Goal: Task Accomplishment & Management: Manage account settings

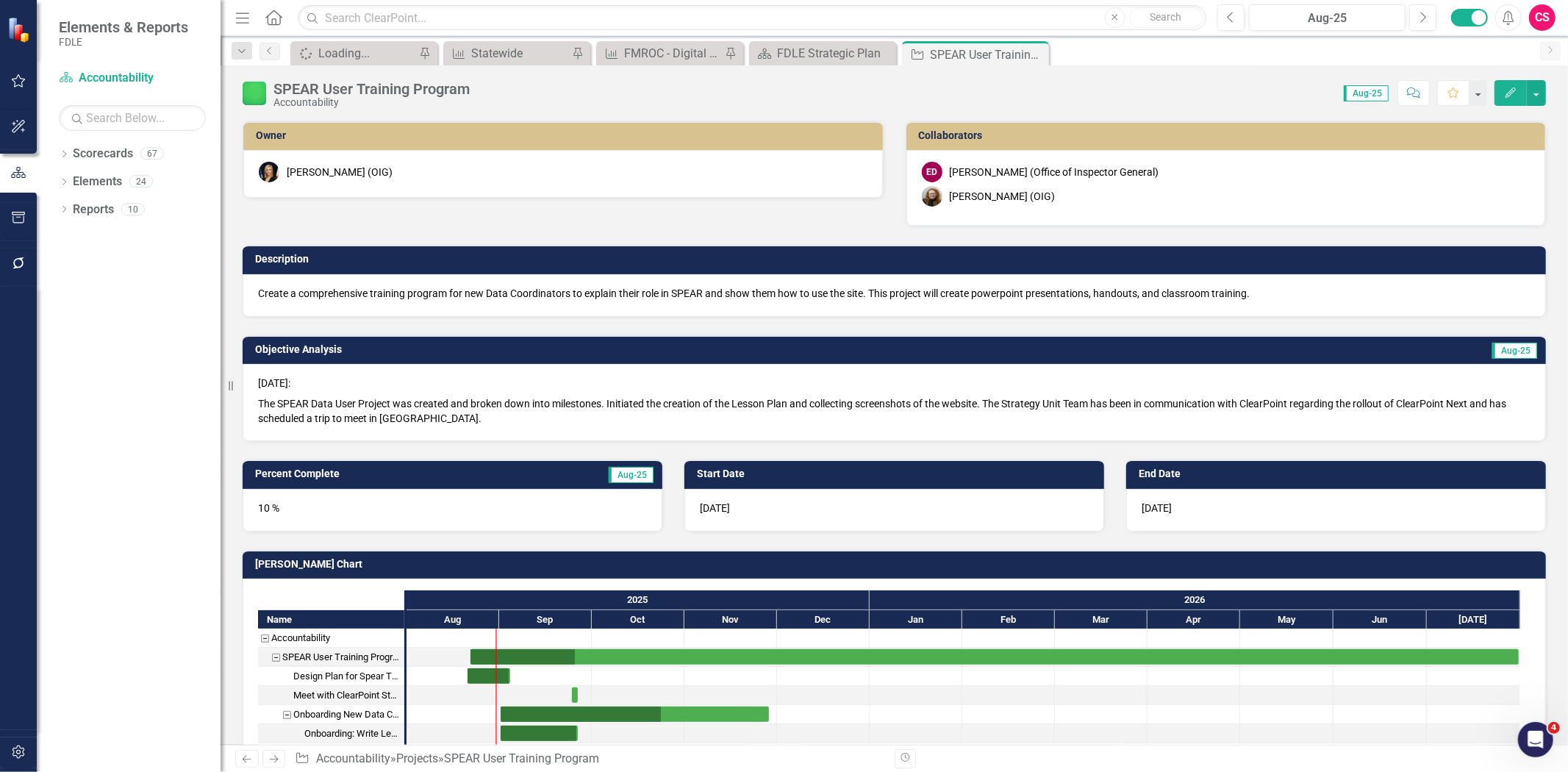
checkbox input "true"
click at [261, 94] on img at bounding box center [255, 94] width 24 height 24
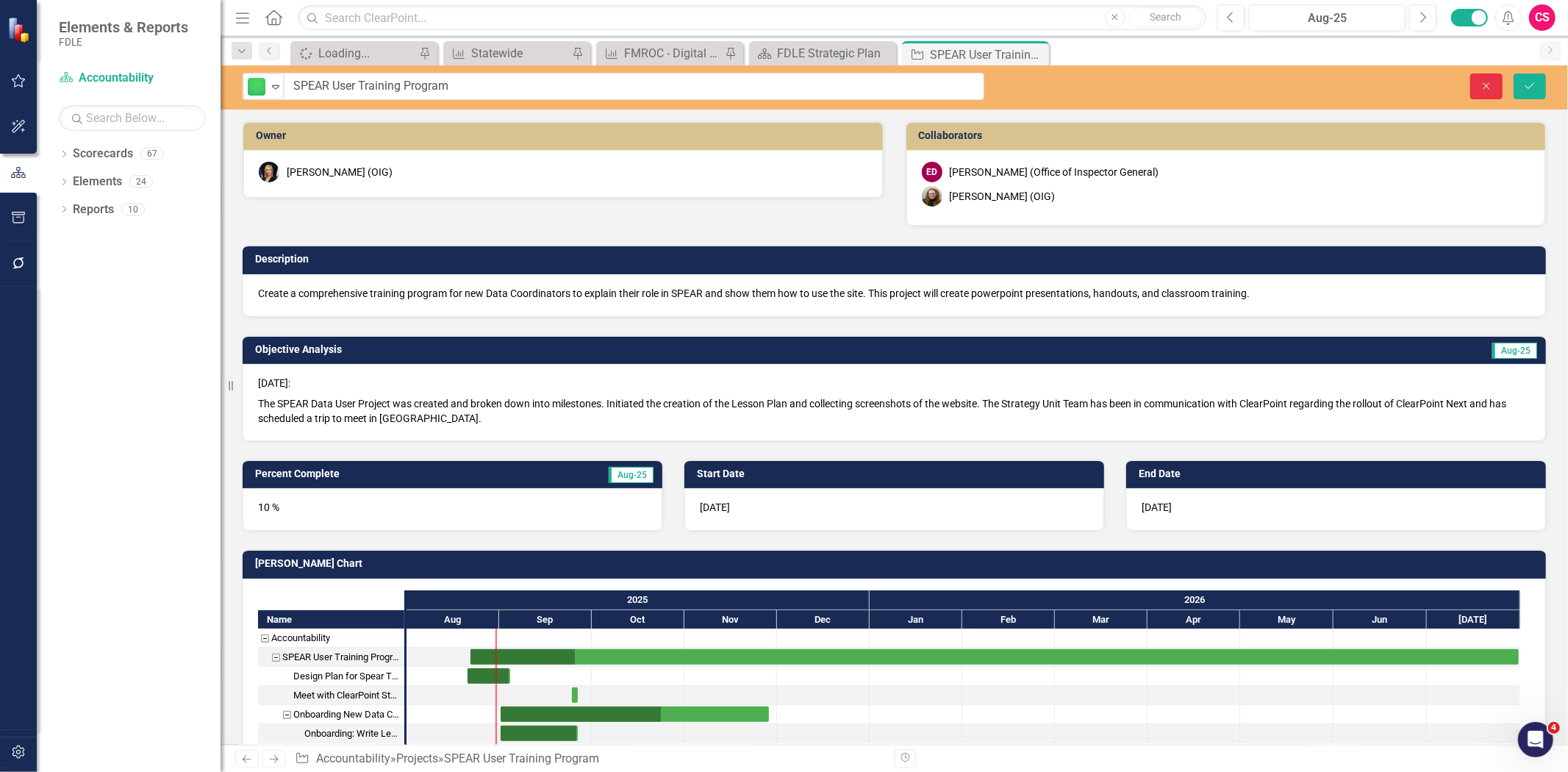
click at [1482, 82] on icon "Close" at bounding box center [1486, 86] width 13 height 10
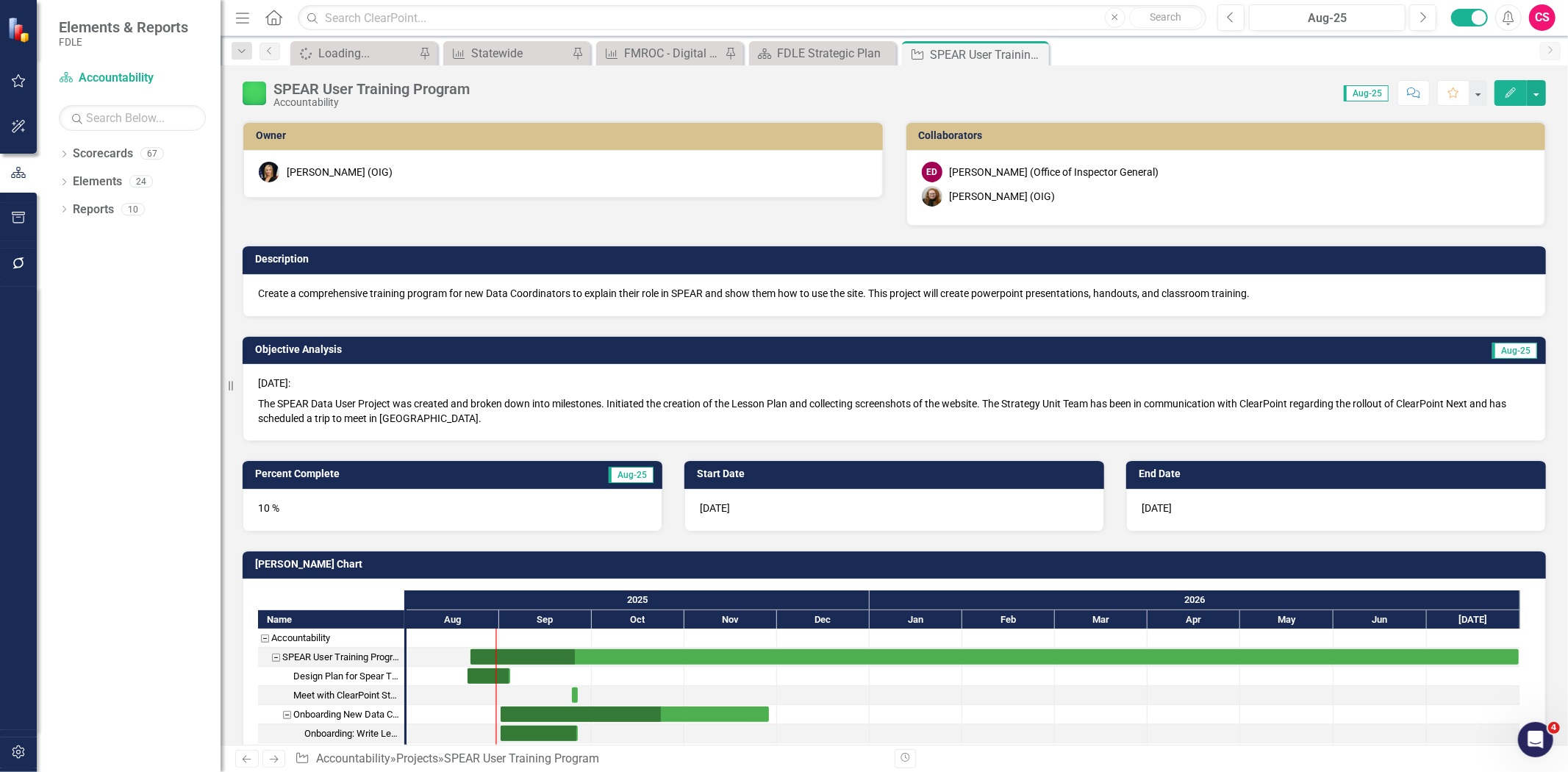
click at [1512, 92] on icon "button" at bounding box center [1510, 92] width 10 height 10
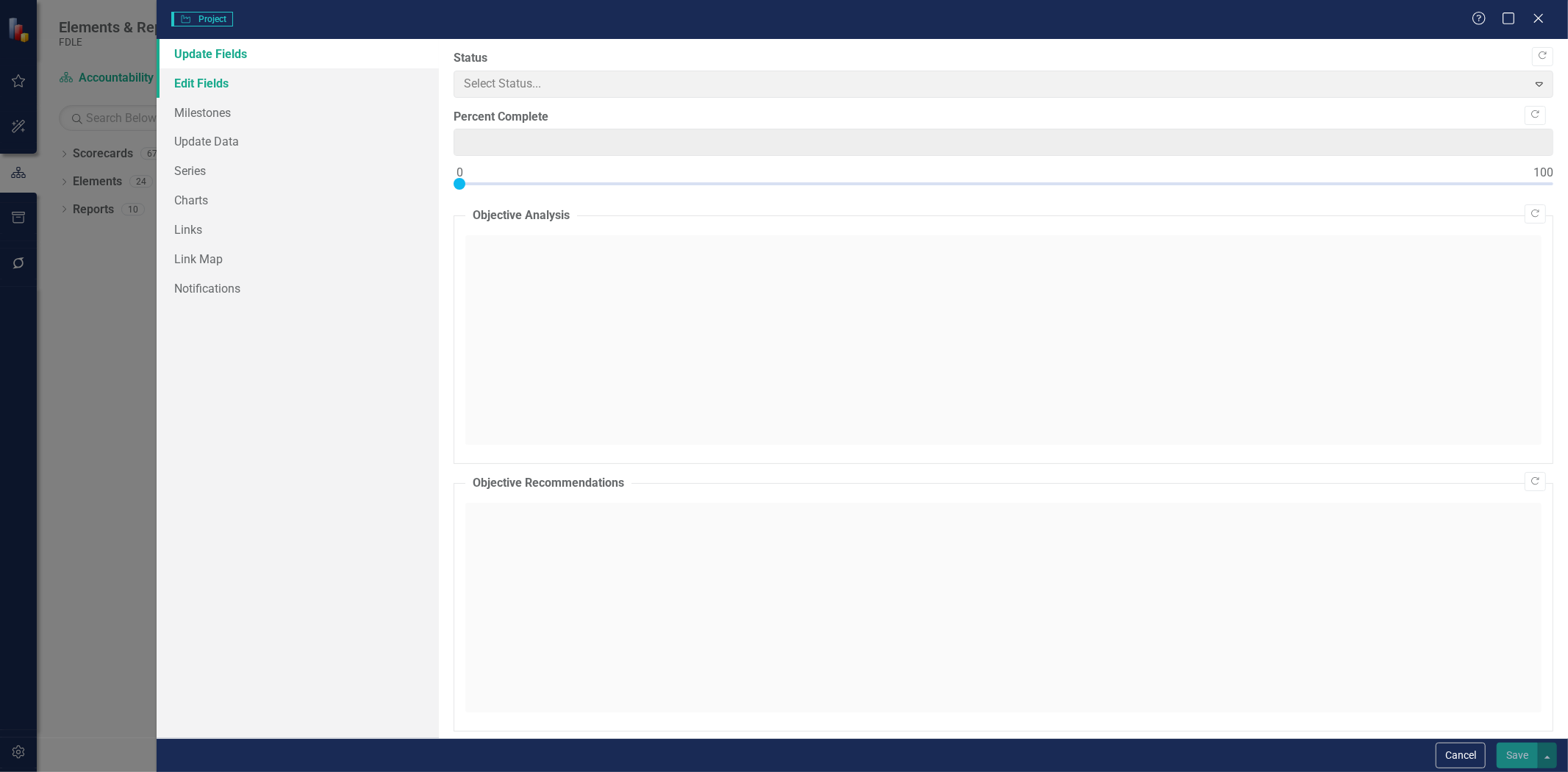
type input "10"
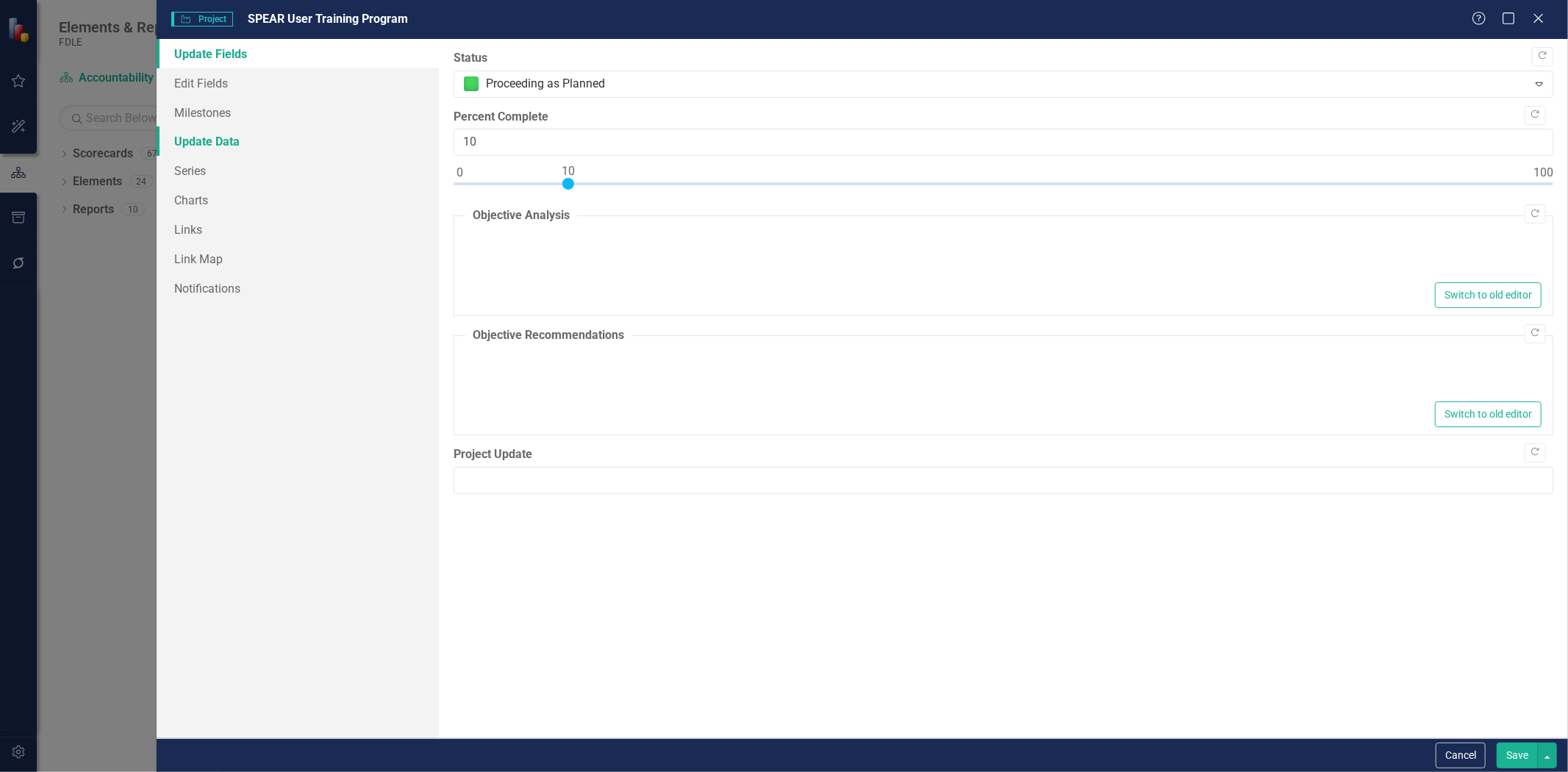
type textarea "<p>[DATE]:</p> <p>The SPEAR Data User Project was created and broken down into …"
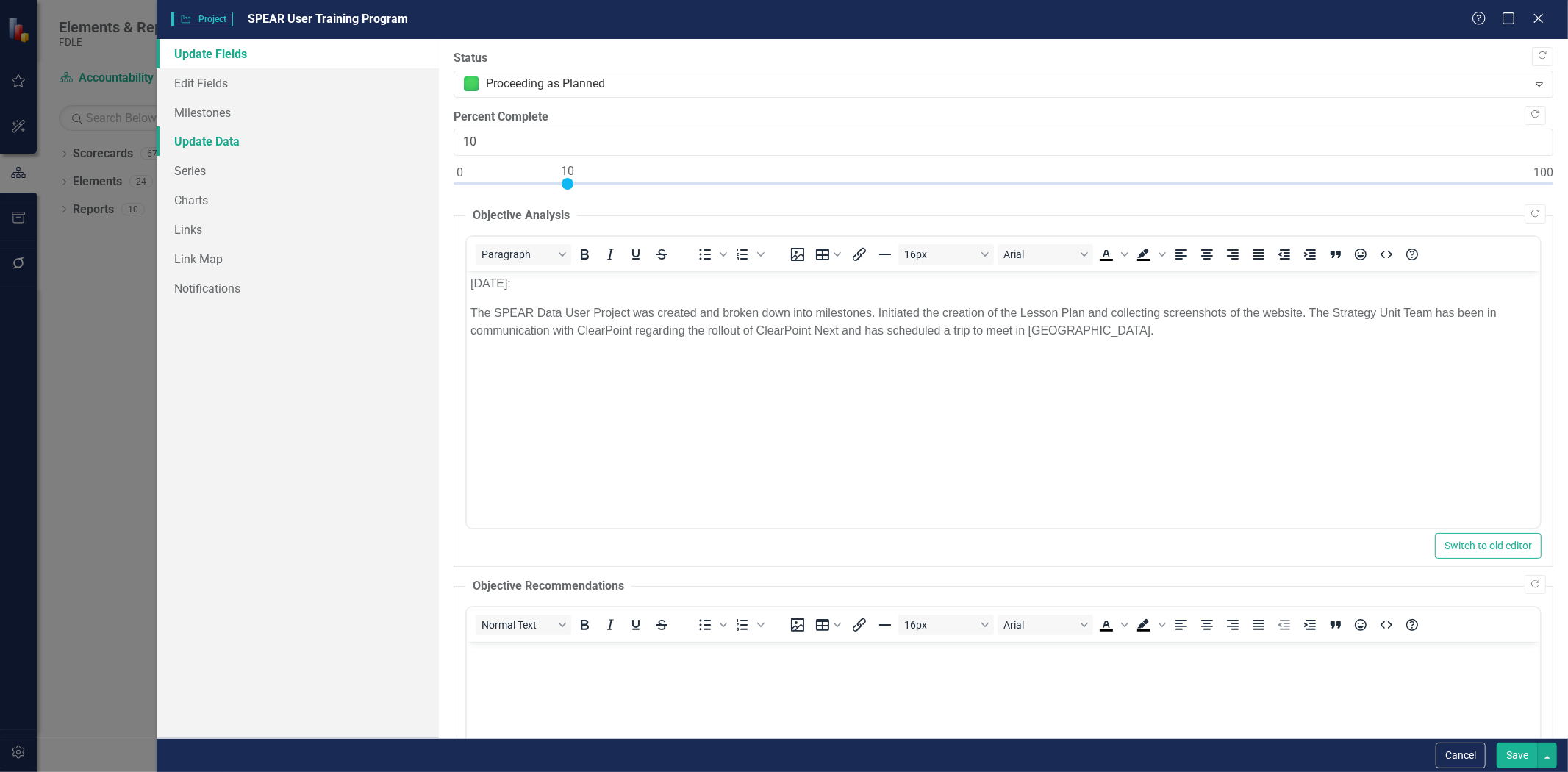
click at [258, 144] on link "Update Data" at bounding box center [297, 141] width 282 height 29
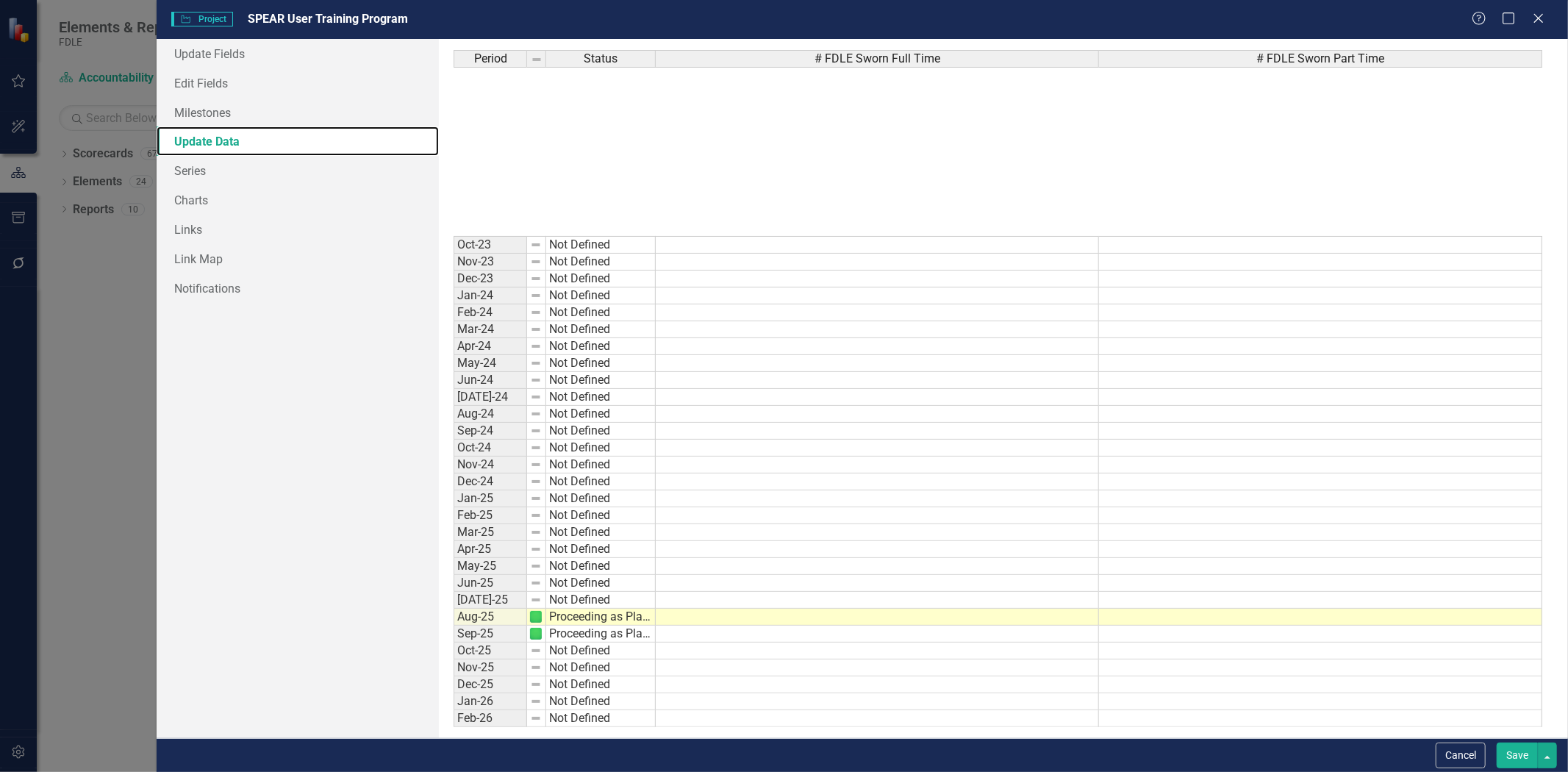
scroll to position [4213, 0]
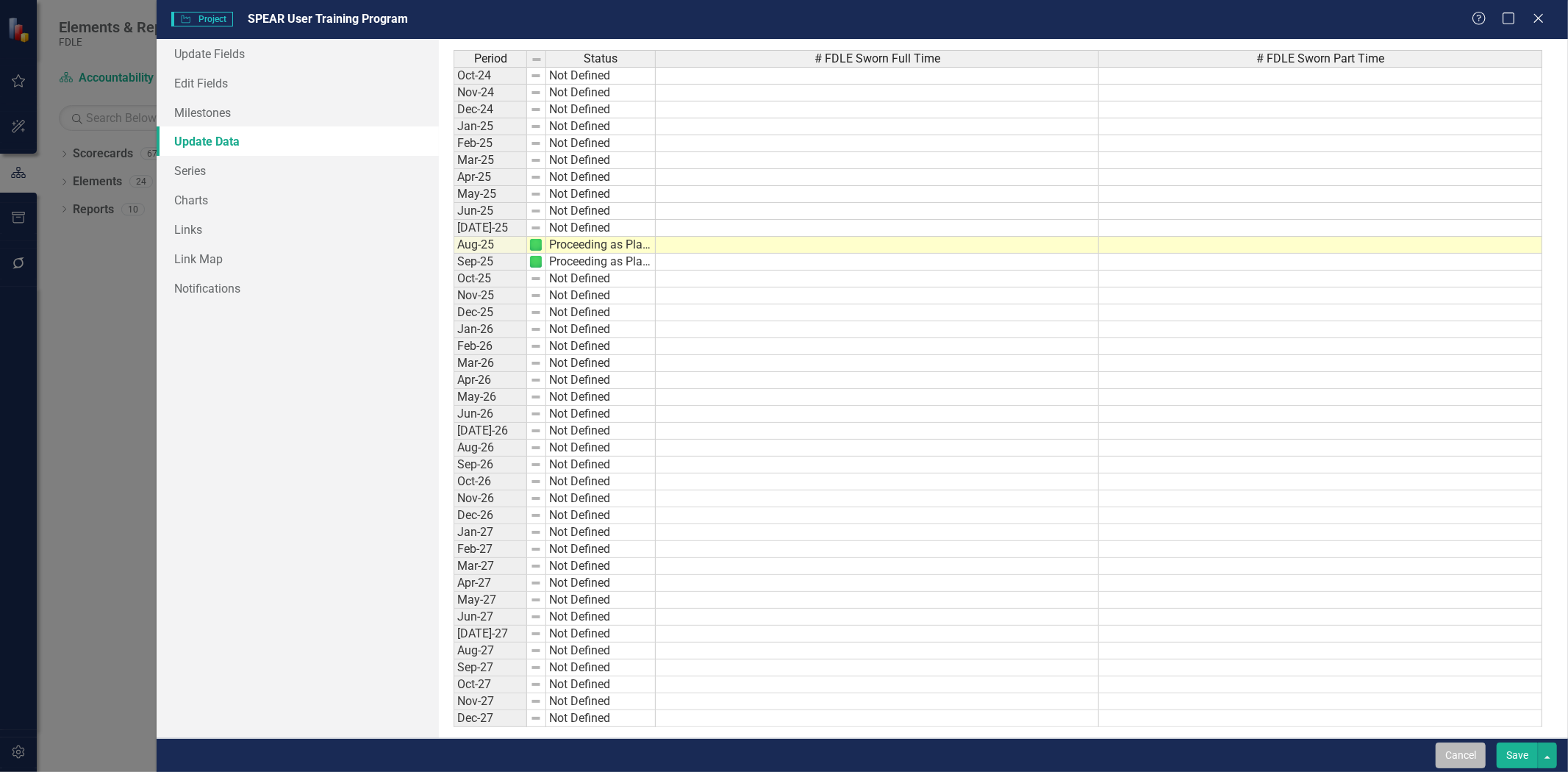
click at [1447, 749] on button "Cancel" at bounding box center [1460, 755] width 50 height 26
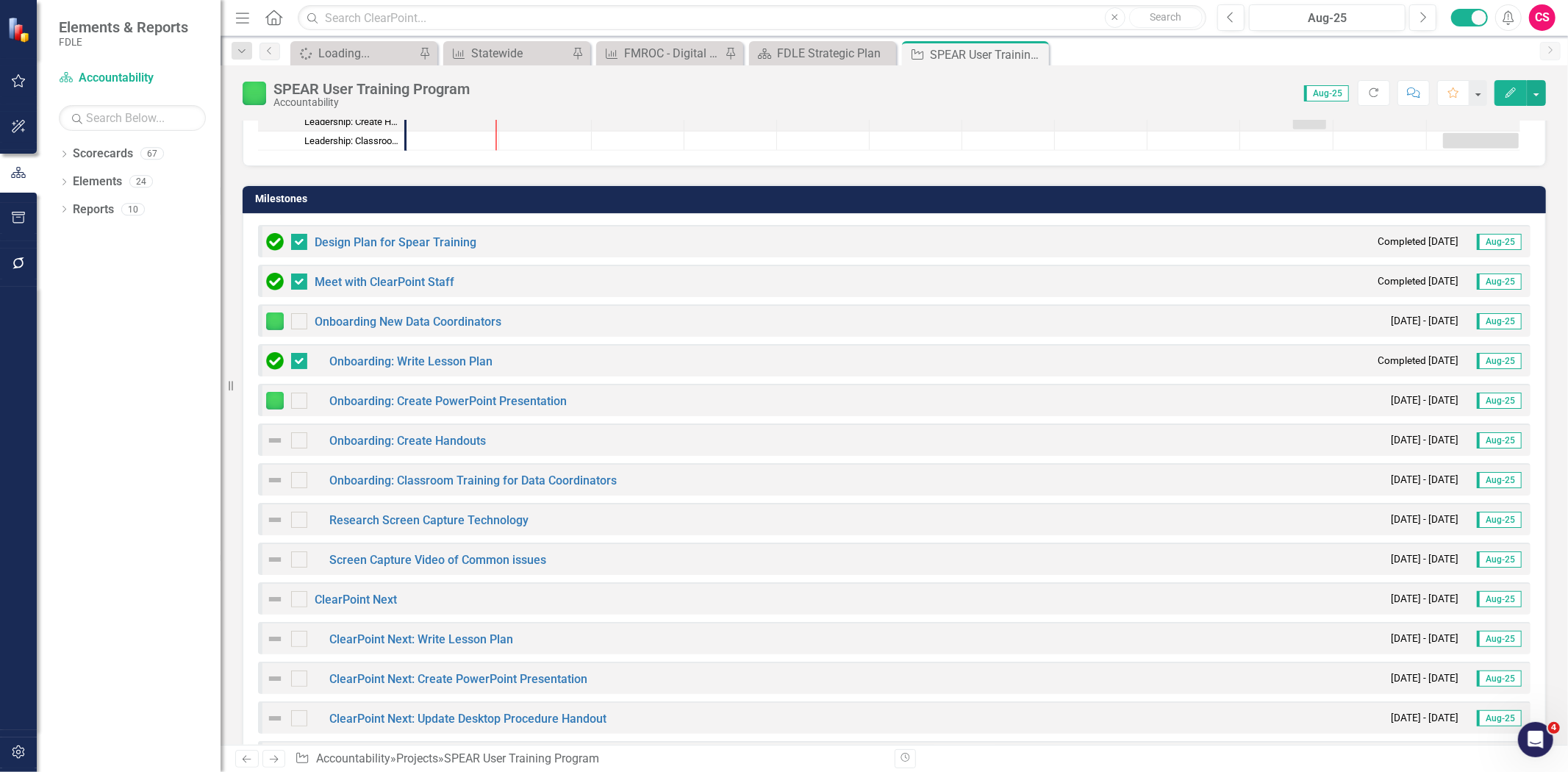
scroll to position [732, 0]
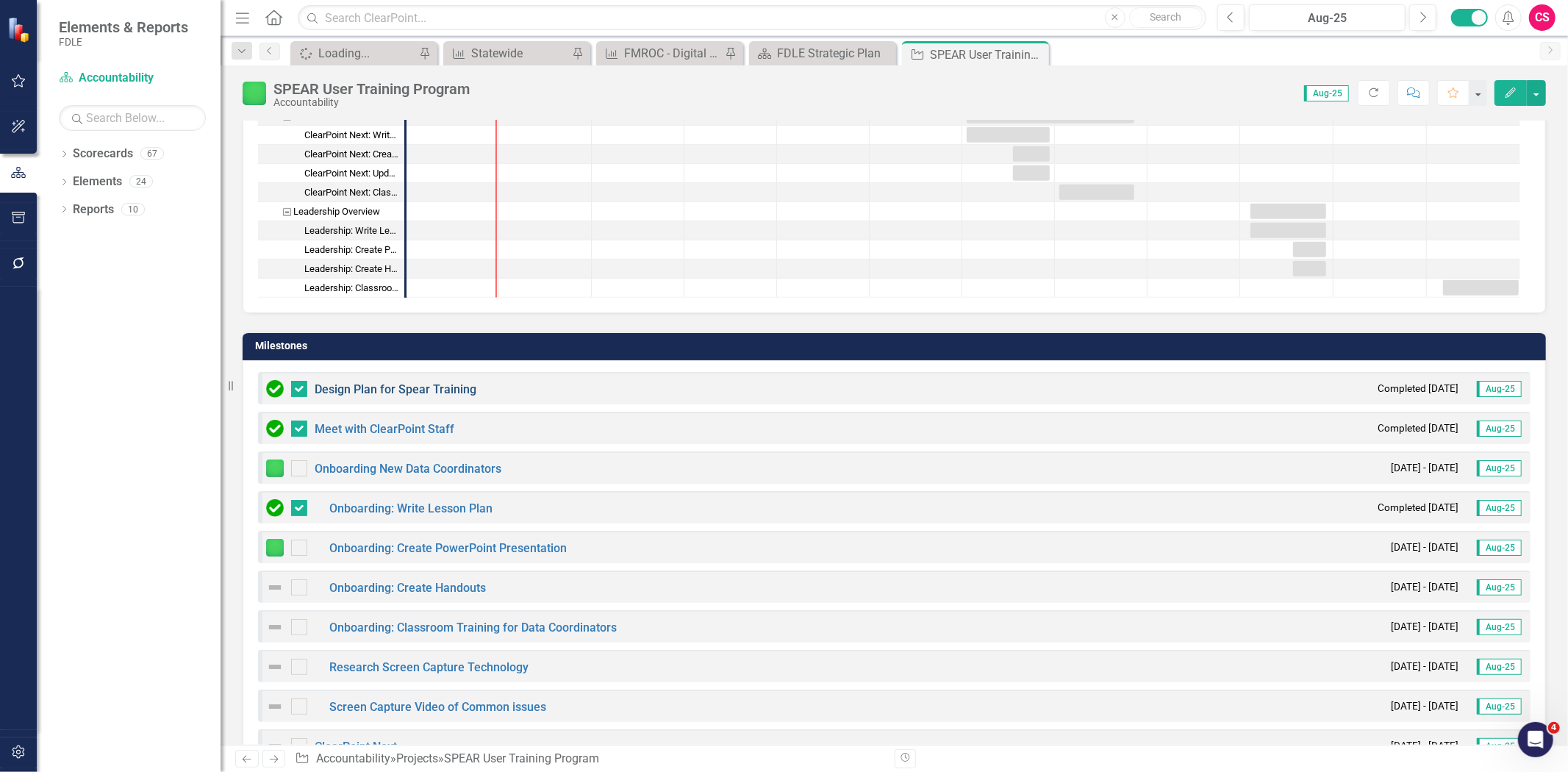
click at [336, 386] on link "Design Plan for Spear Training" at bounding box center [395, 389] width 162 height 14
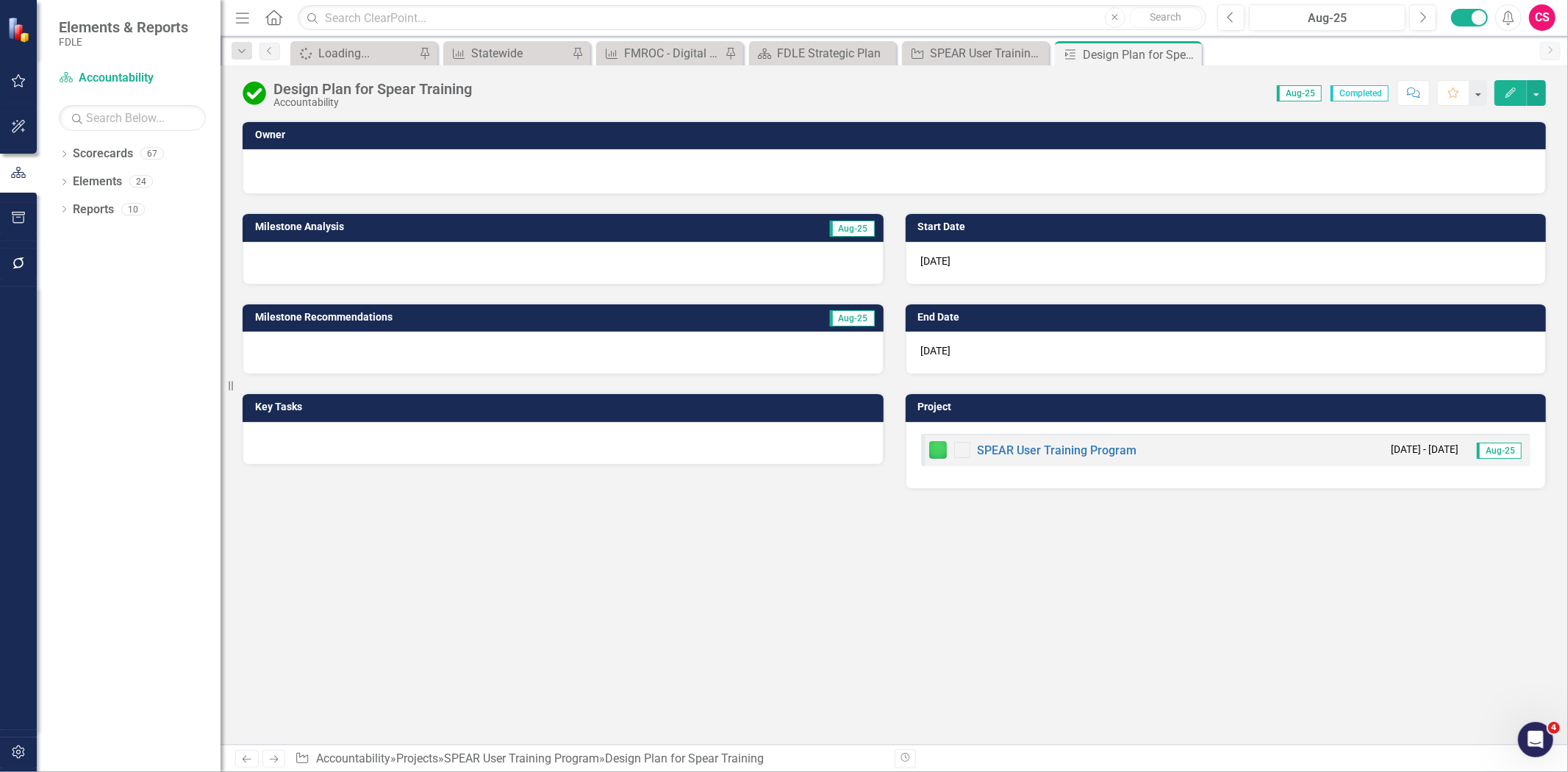
click at [252, 98] on img at bounding box center [255, 94] width 24 height 24
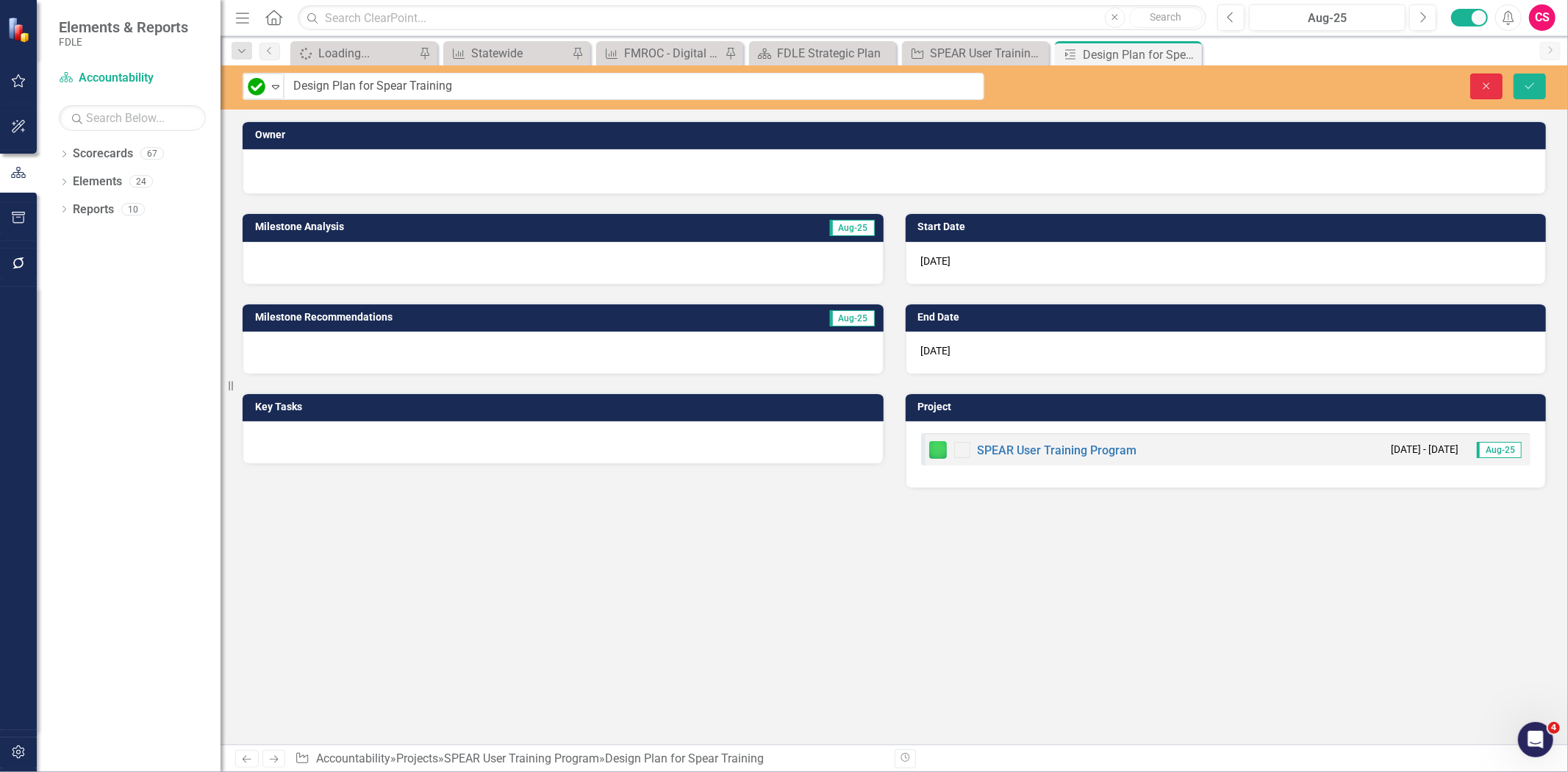
click at [1475, 86] on button "Close" at bounding box center [1486, 86] width 32 height 26
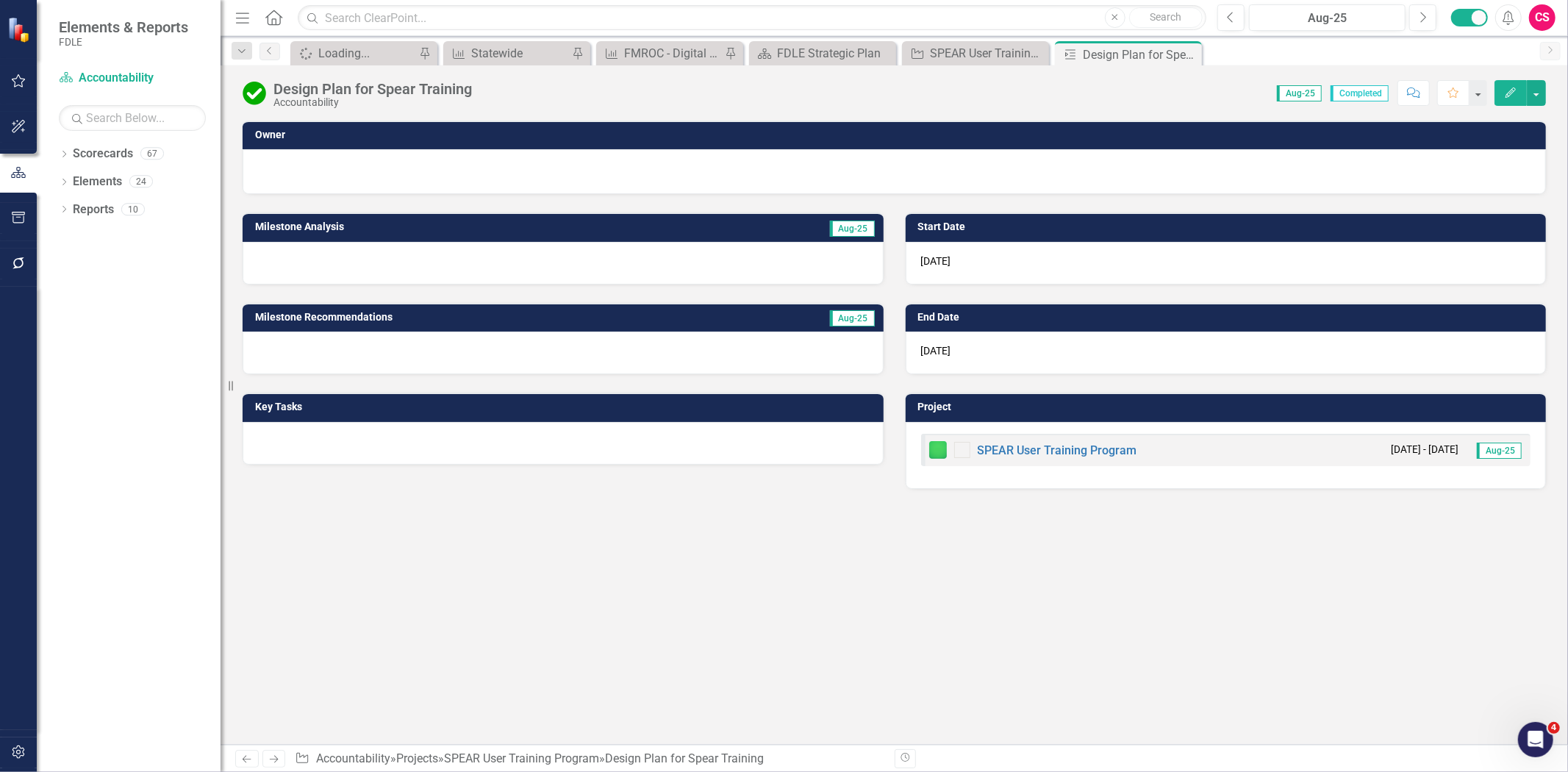
click at [1507, 99] on button "Edit" at bounding box center [1510, 93] width 32 height 26
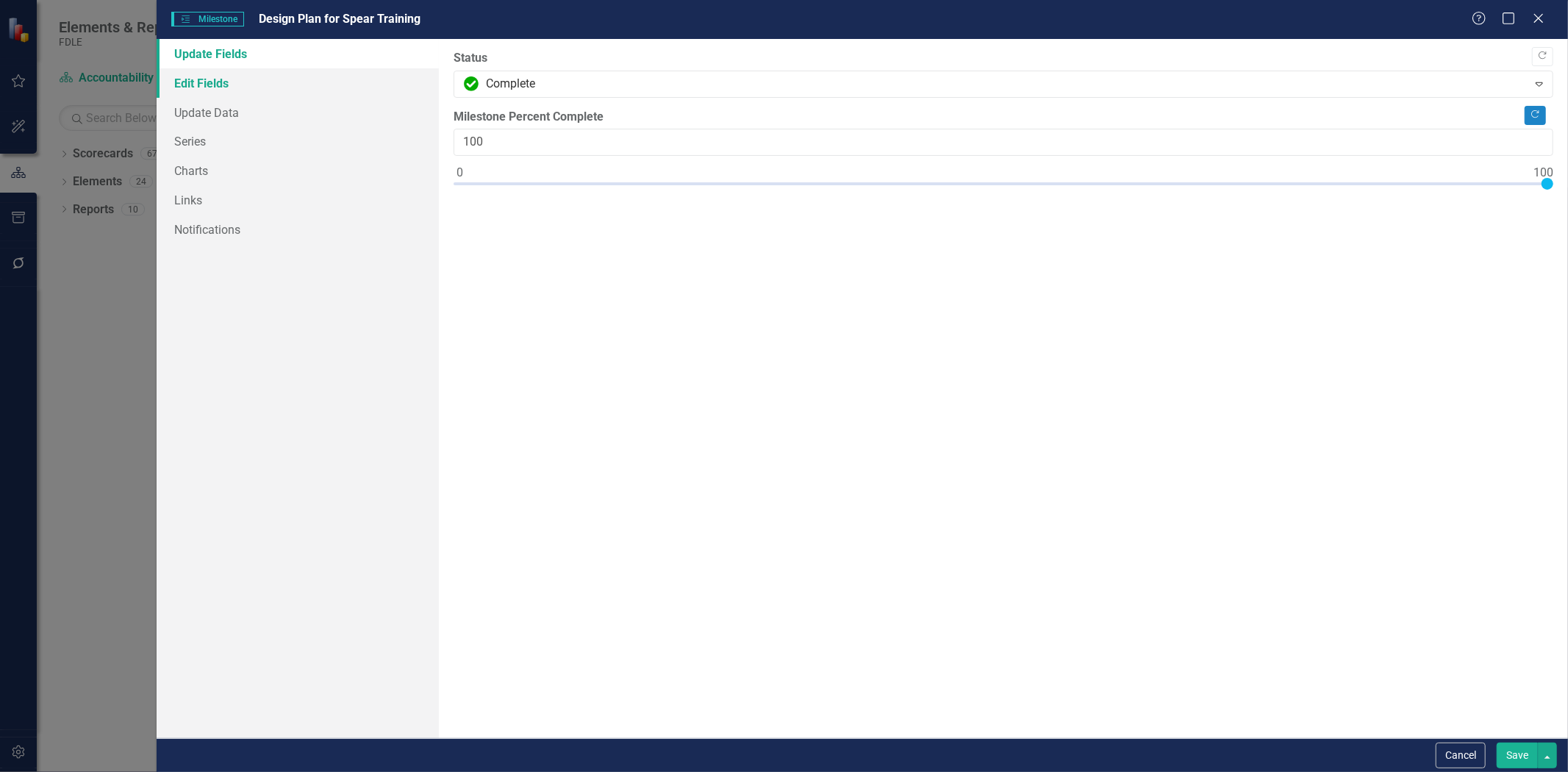
click at [310, 90] on link "Edit Fields" at bounding box center [297, 83] width 282 height 29
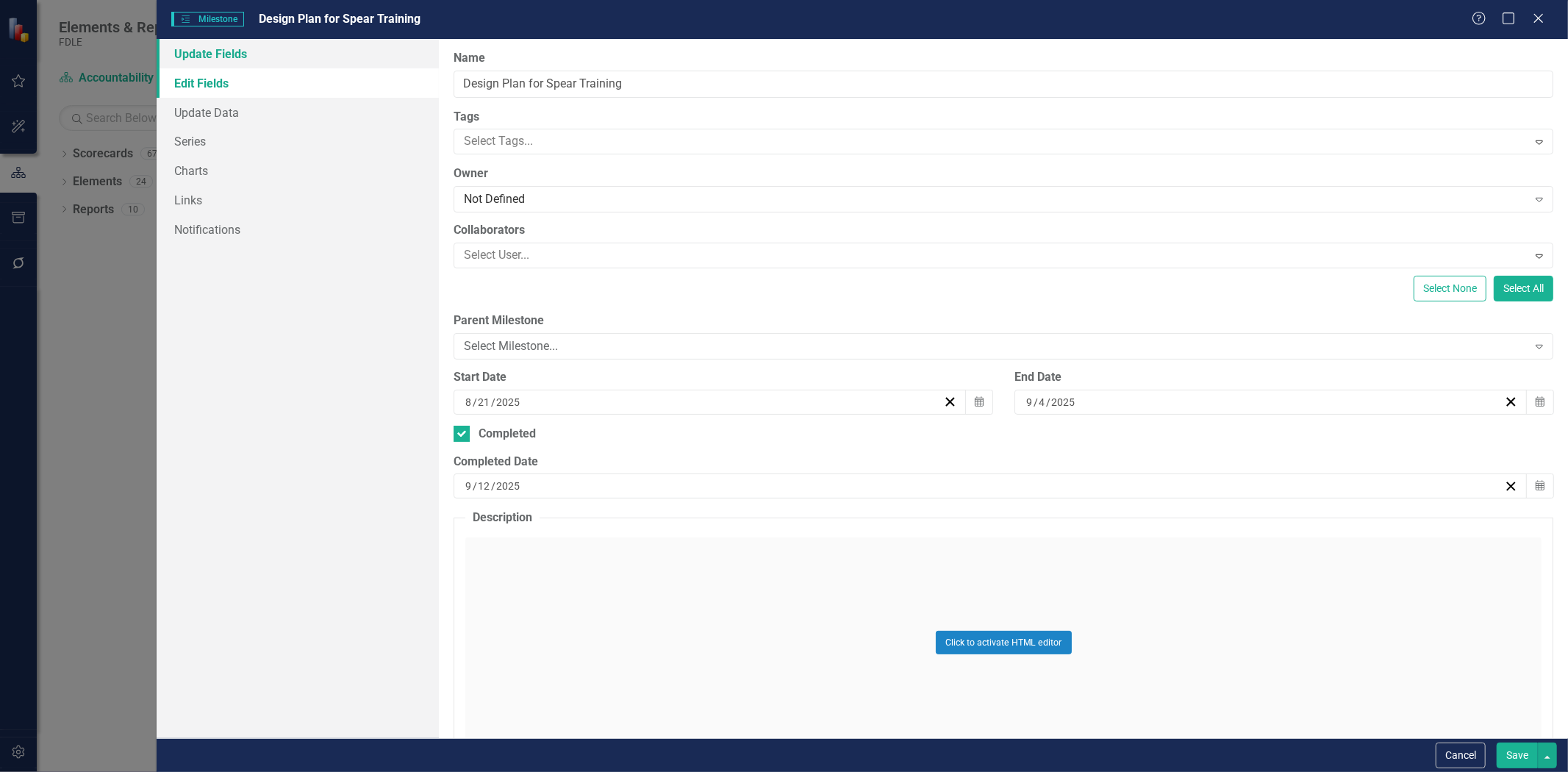
click at [280, 56] on link "Update Fields" at bounding box center [297, 53] width 282 height 29
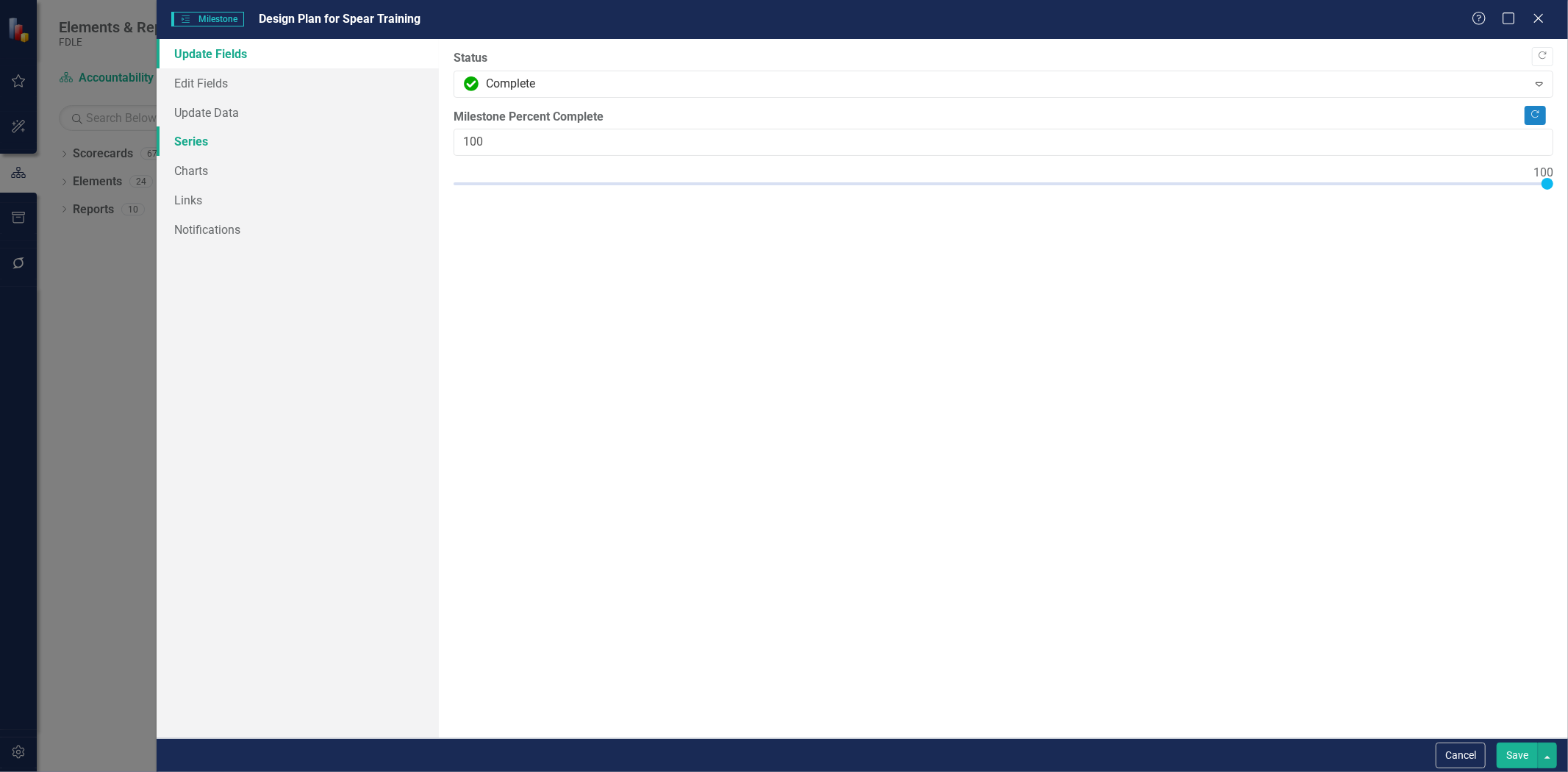
click at [316, 133] on link "Series" at bounding box center [297, 141] width 282 height 29
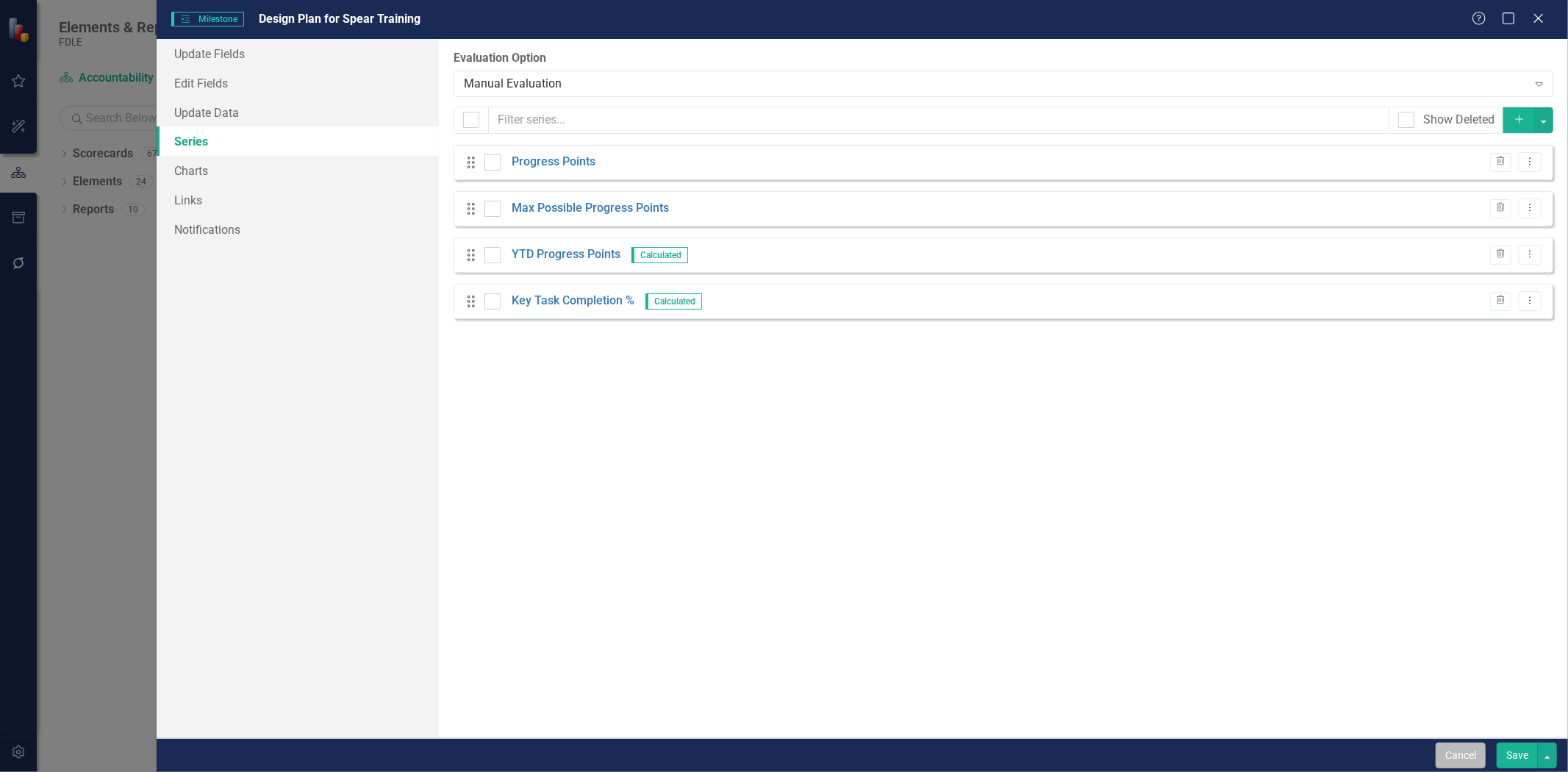
click at [1446, 766] on button "Cancel" at bounding box center [1460, 755] width 50 height 26
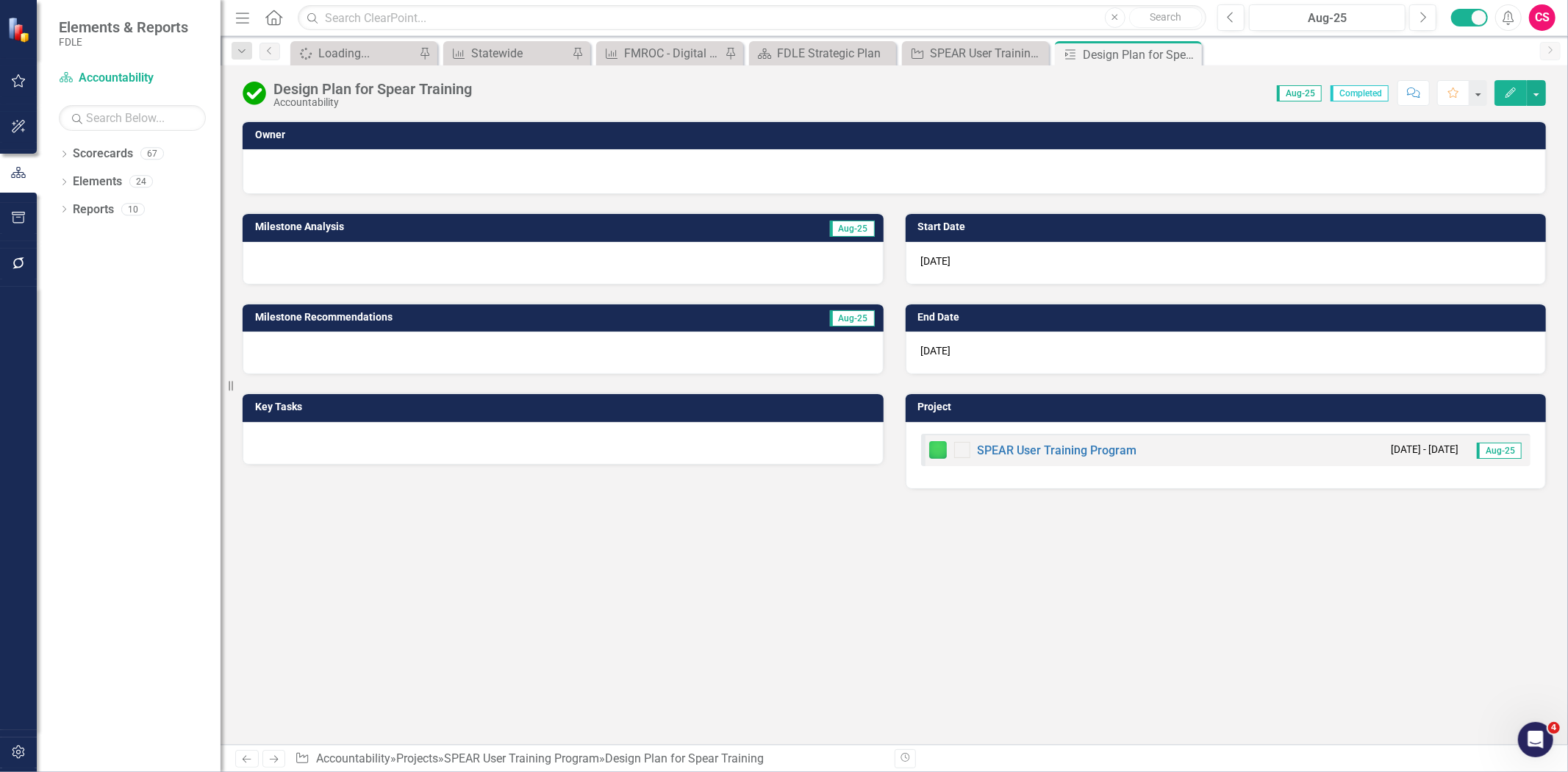
click at [1498, 105] on button "Edit" at bounding box center [1510, 93] width 32 height 26
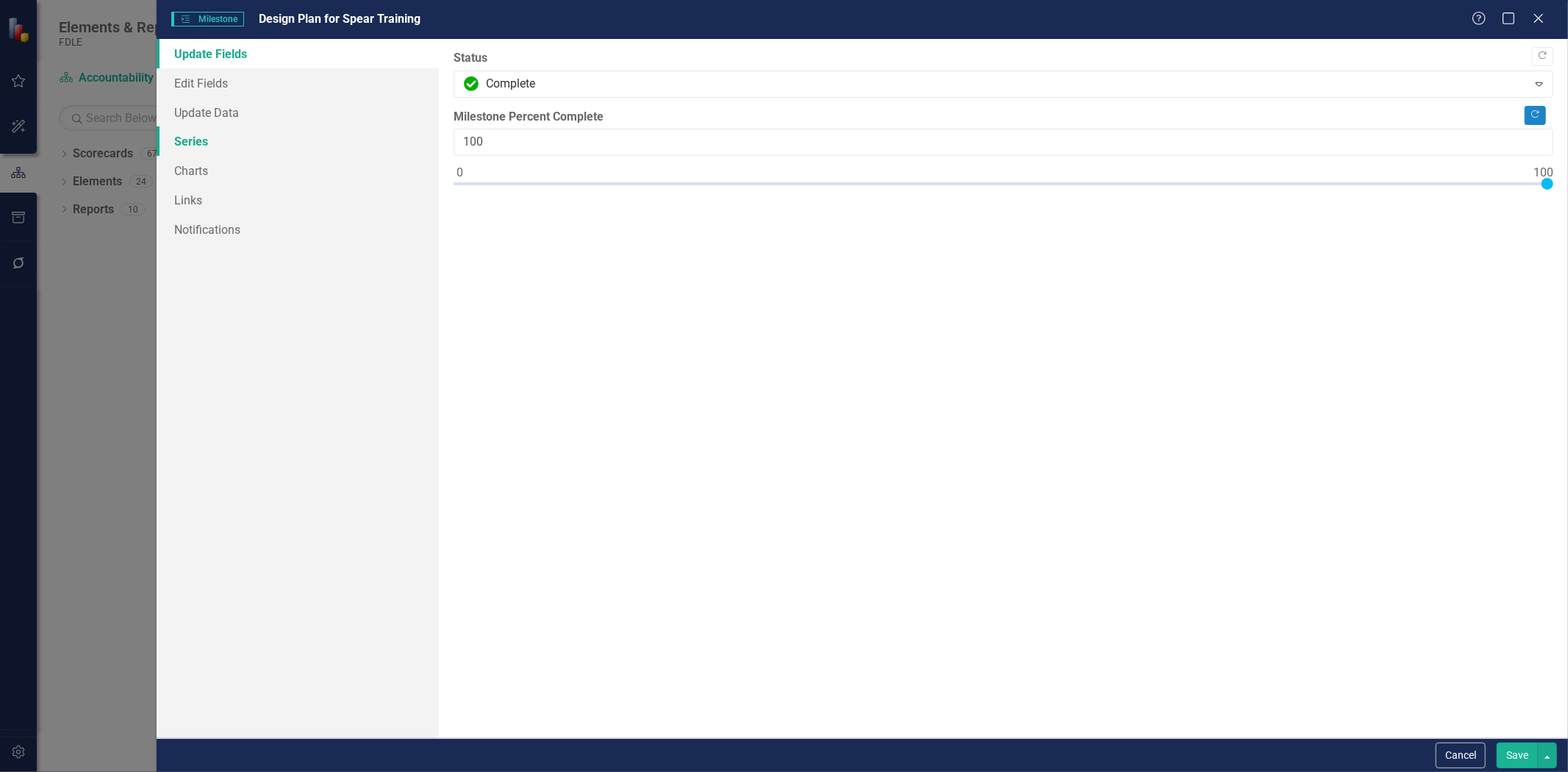
click at [357, 133] on link "Series" at bounding box center [297, 141] width 282 height 29
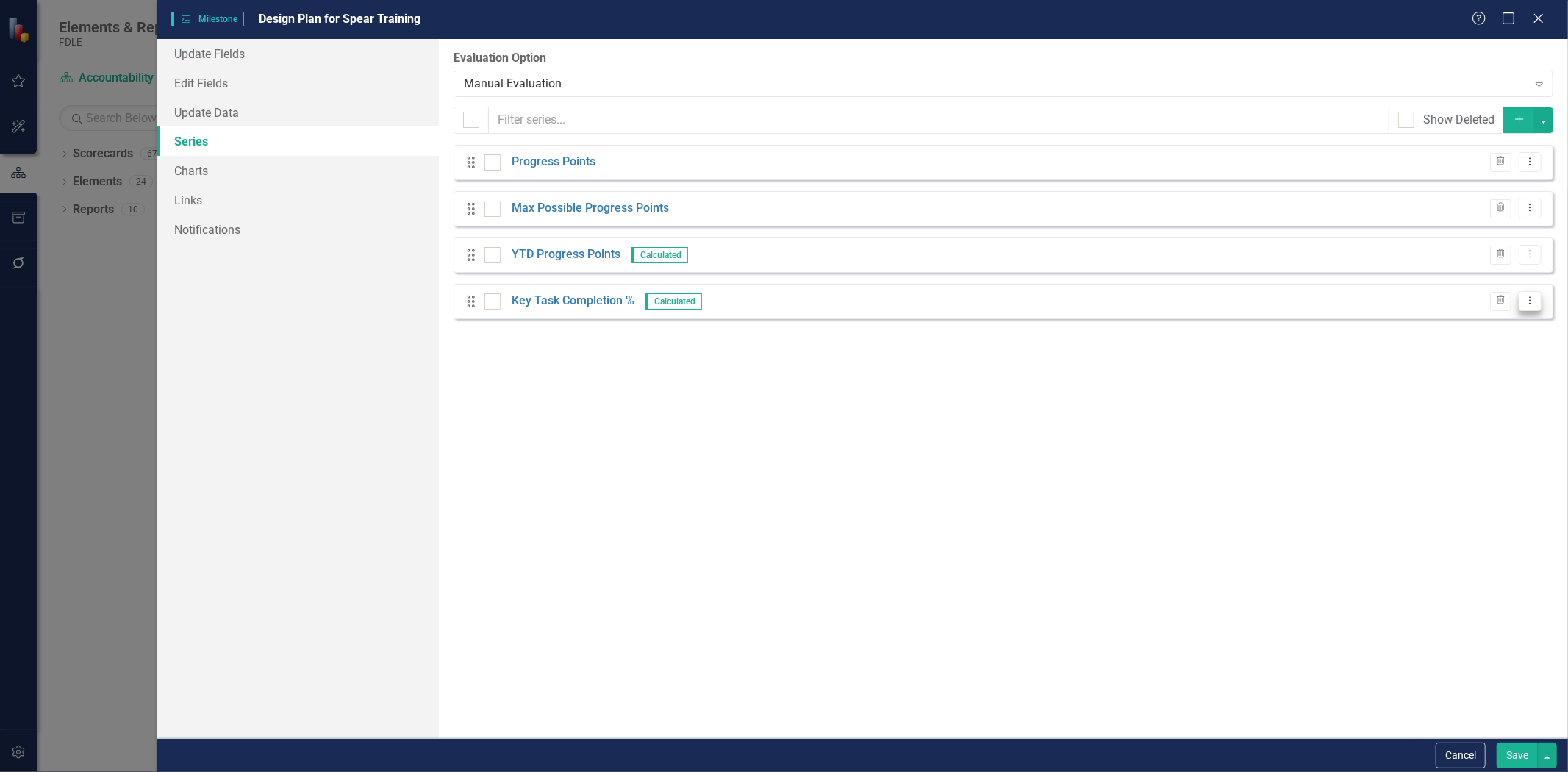
click at [1524, 305] on icon "Dropdown Menu" at bounding box center [1530, 300] width 13 height 9
click at [1460, 328] on link "Edit Edit Measure Series" at bounding box center [1457, 326] width 166 height 28
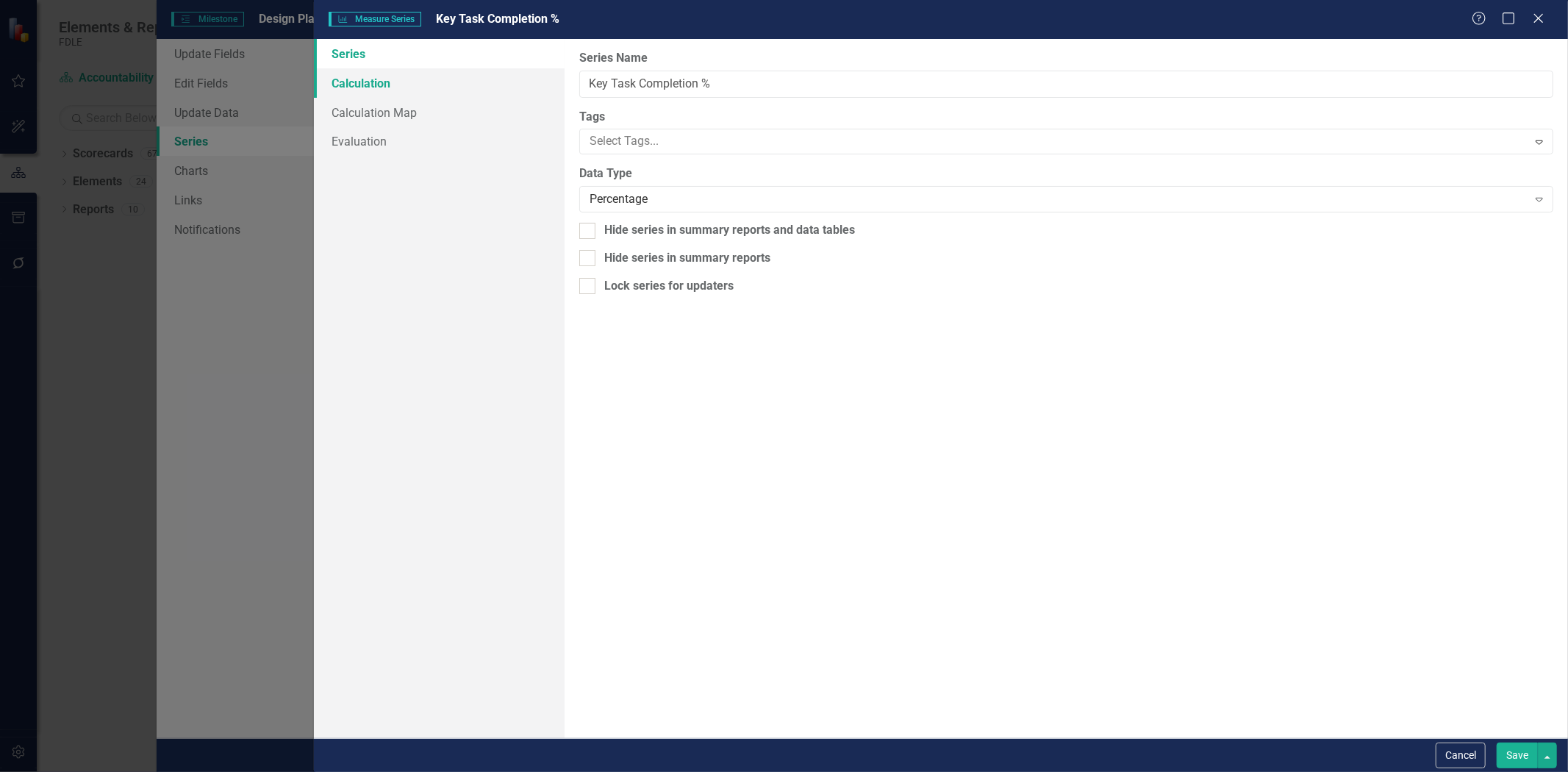
click at [441, 92] on link "Calculation" at bounding box center [439, 83] width 251 height 29
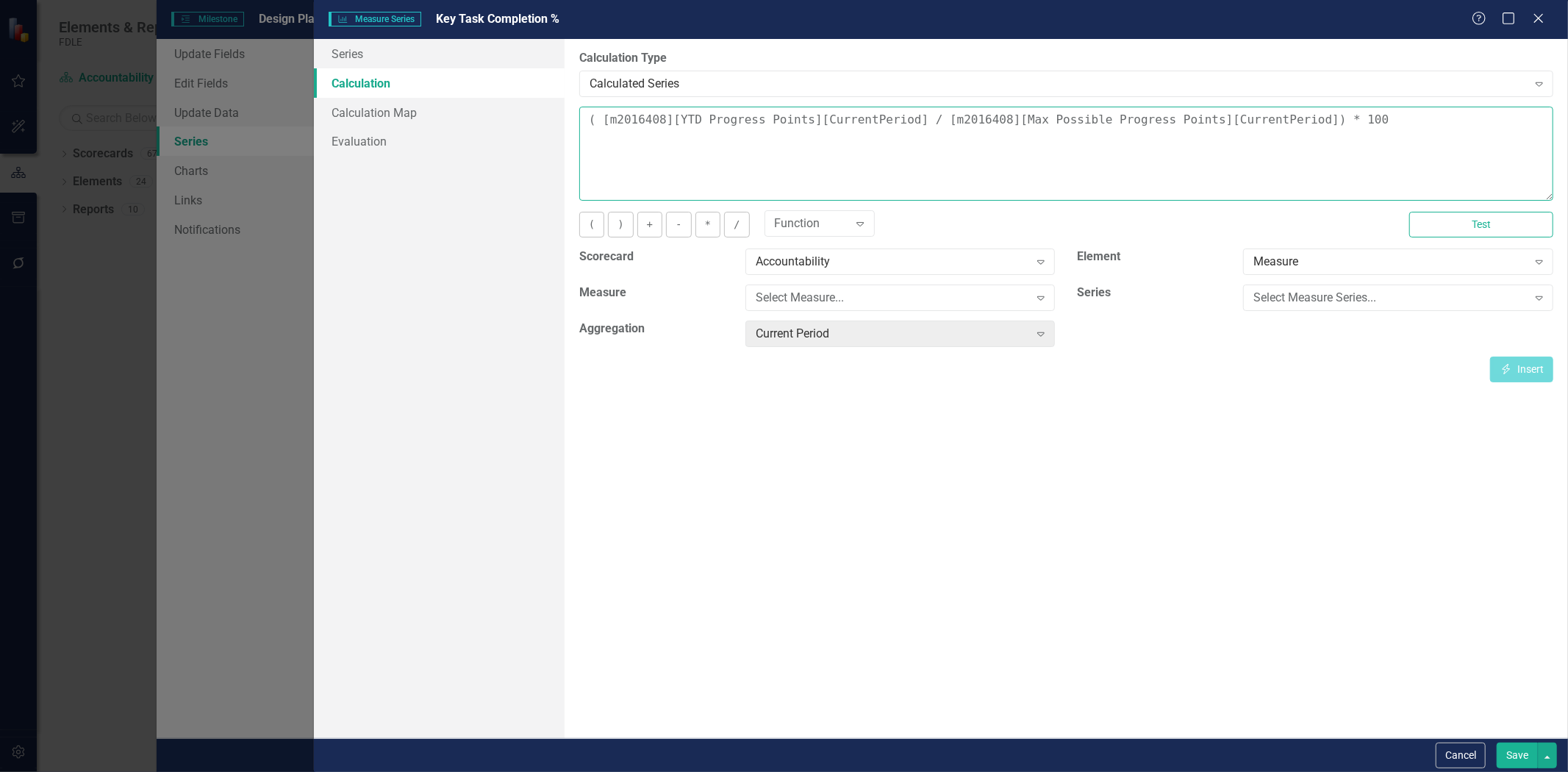
drag, startPoint x: 716, startPoint y: 118, endPoint x: 1253, endPoint y: 151, distance: 538.0
click at [1255, 151] on textarea "( [m2016408][YTD Progress Points][CurrentPeriod] / [m2016408][Max Possible Prog…" at bounding box center [1066, 154] width 974 height 94
click at [1439, 750] on button "Cancel" at bounding box center [1460, 755] width 50 height 26
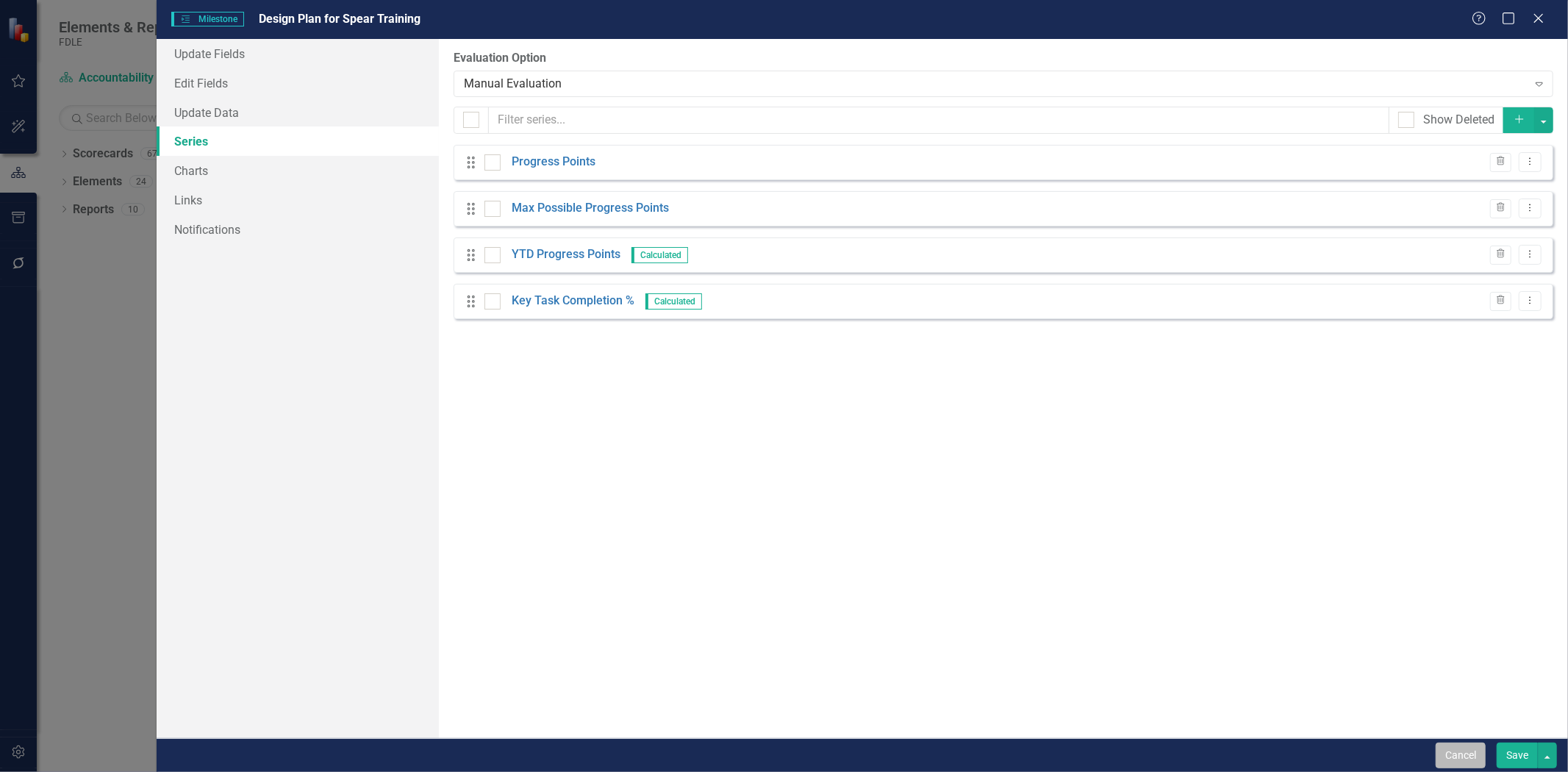
click at [1448, 746] on button "Cancel" at bounding box center [1460, 755] width 50 height 26
